Goal: Task Accomplishment & Management: Manage account settings

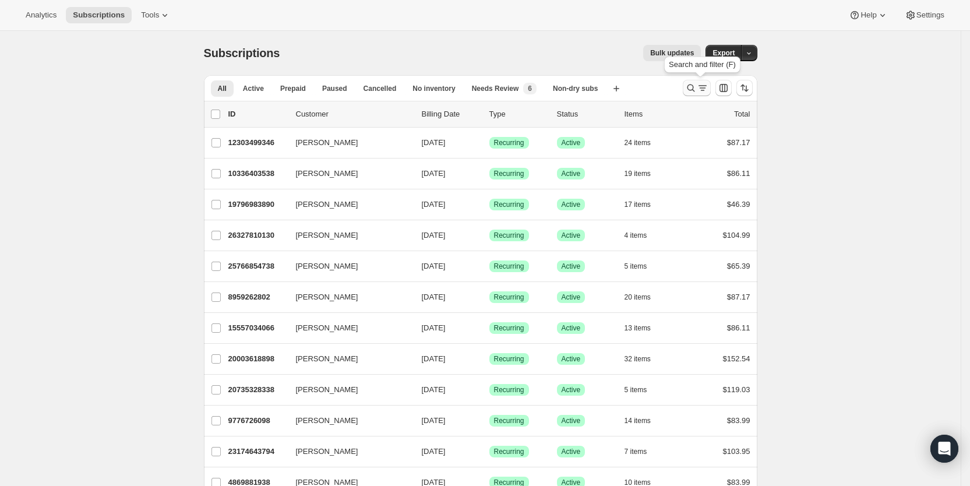
click at [708, 84] on icon "Search and filter results" at bounding box center [703, 88] width 12 height 12
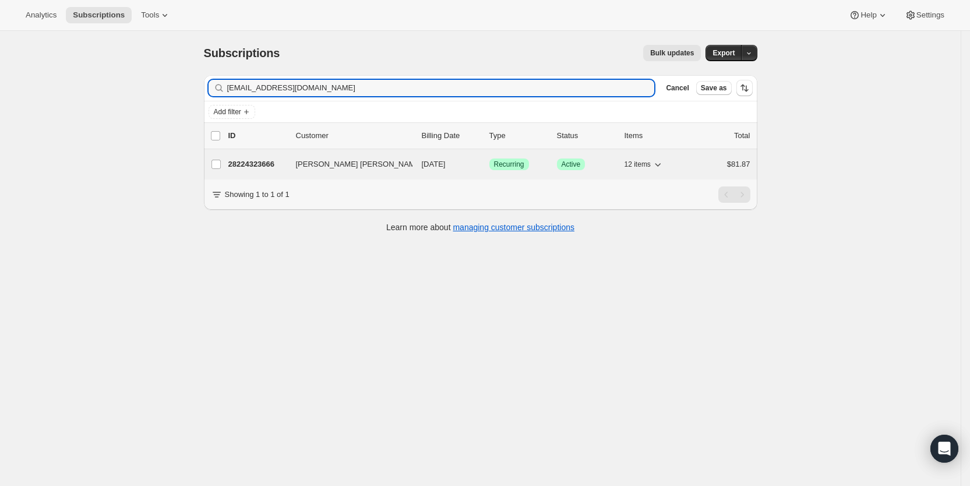
type input "[EMAIL_ADDRESS][DOMAIN_NAME]"
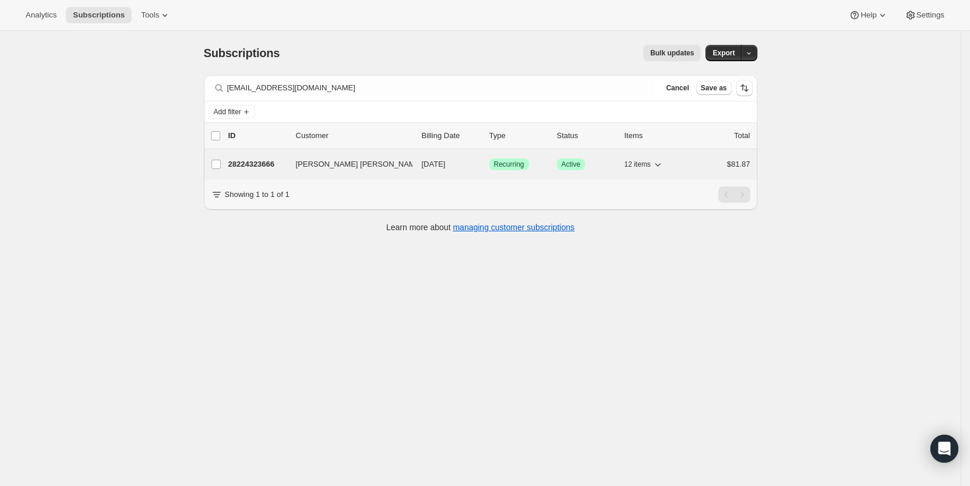
click at [451, 158] on p "[DATE]" at bounding box center [451, 164] width 58 height 12
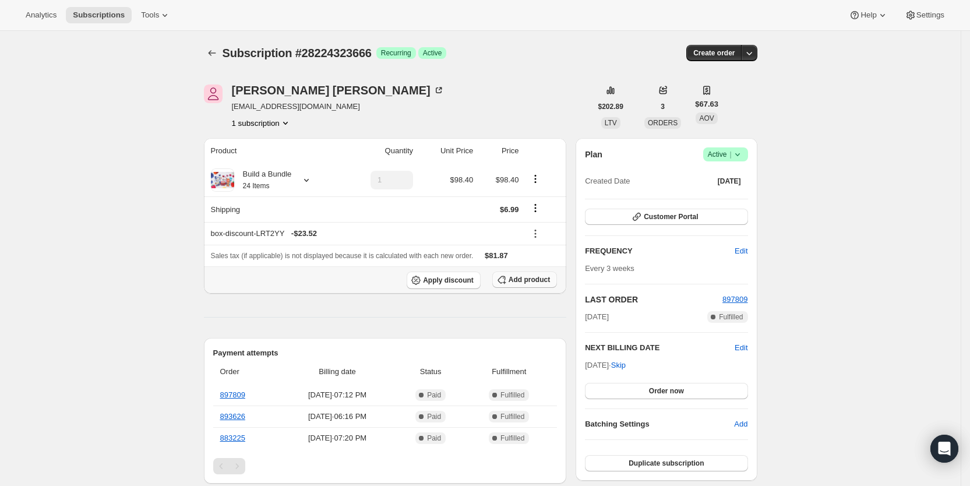
click at [540, 280] on span "Add product" at bounding box center [528, 279] width 41 height 9
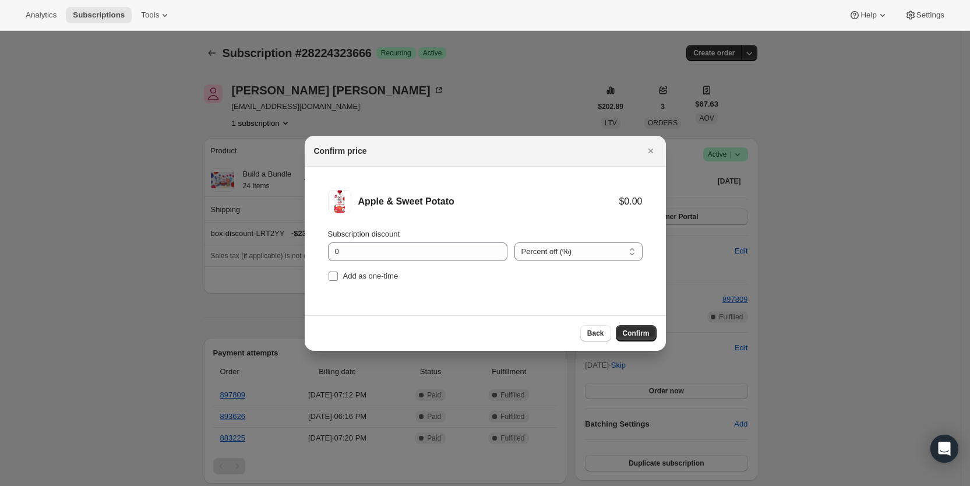
click at [341, 276] on label "Add as one-time" at bounding box center [363, 276] width 70 height 16
click at [338, 276] on input "Add as one-time" at bounding box center [332, 275] width 9 height 9
checkbox input "true"
click at [630, 336] on span "Confirm" at bounding box center [636, 332] width 27 height 9
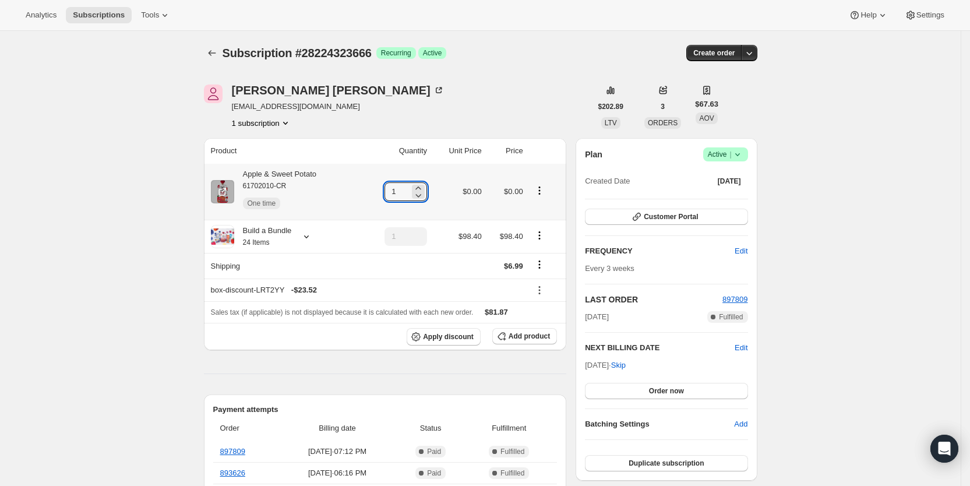
drag, startPoint x: 394, startPoint y: 193, endPoint x: 431, endPoint y: 186, distance: 37.9
click at [423, 192] on div "1" at bounding box center [405, 191] width 43 height 19
type input "4"
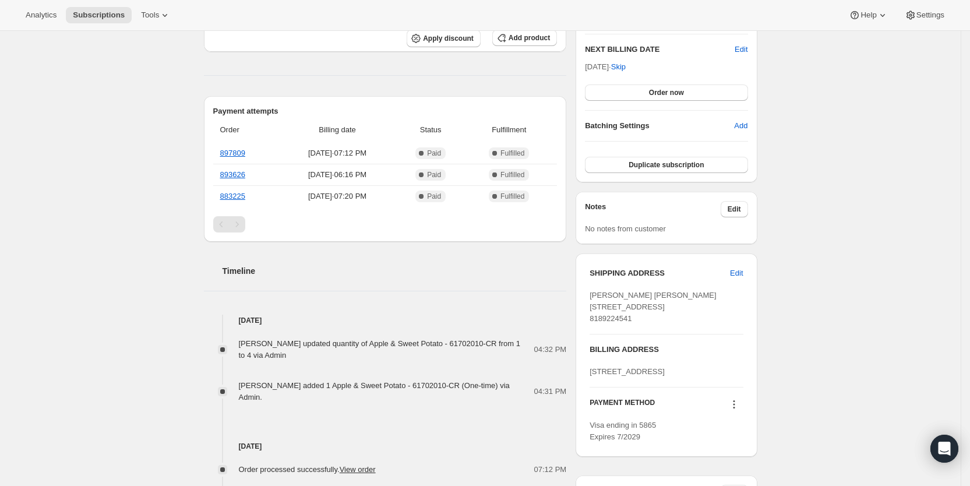
scroll to position [300, 0]
